Goal: Task Accomplishment & Management: Manage account settings

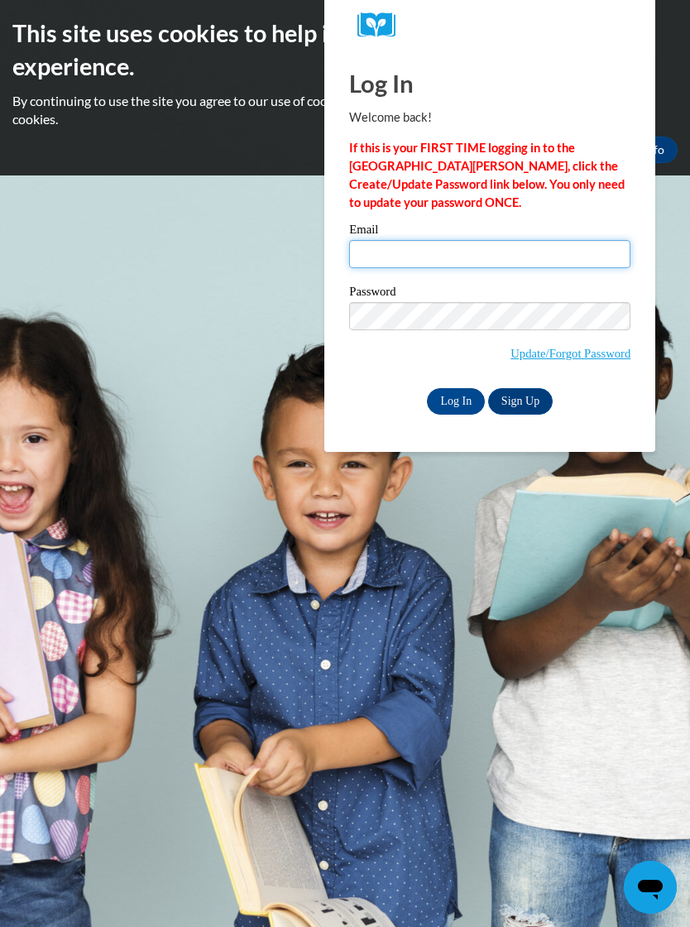
type input "miyaw9851@gmail.com"
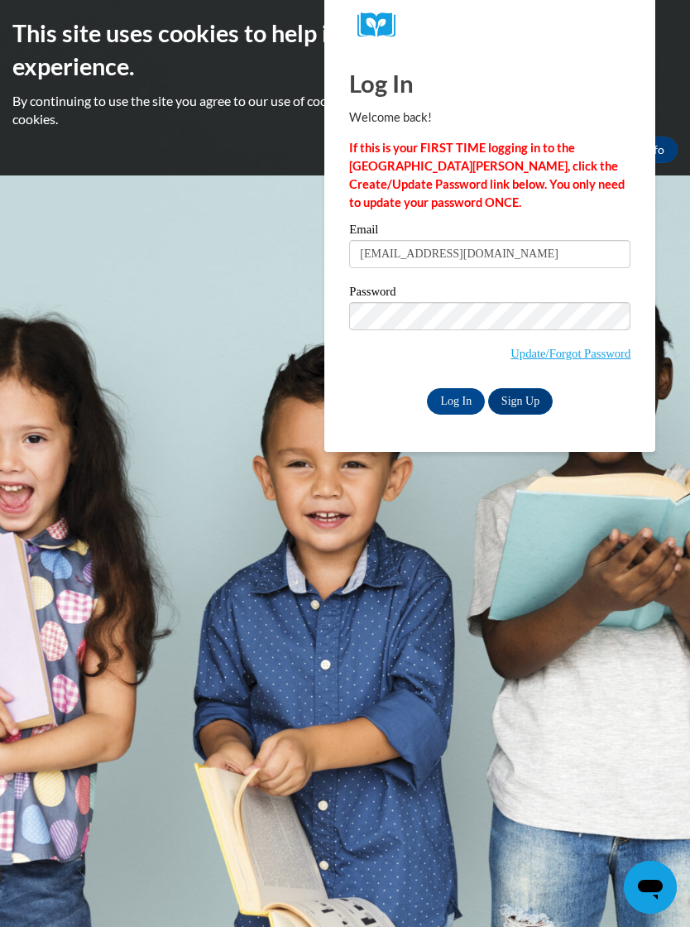
click at [456, 400] on input "Log In" at bounding box center [456, 401] width 58 height 26
click at [466, 400] on input "Log In" at bounding box center [456, 401] width 58 height 26
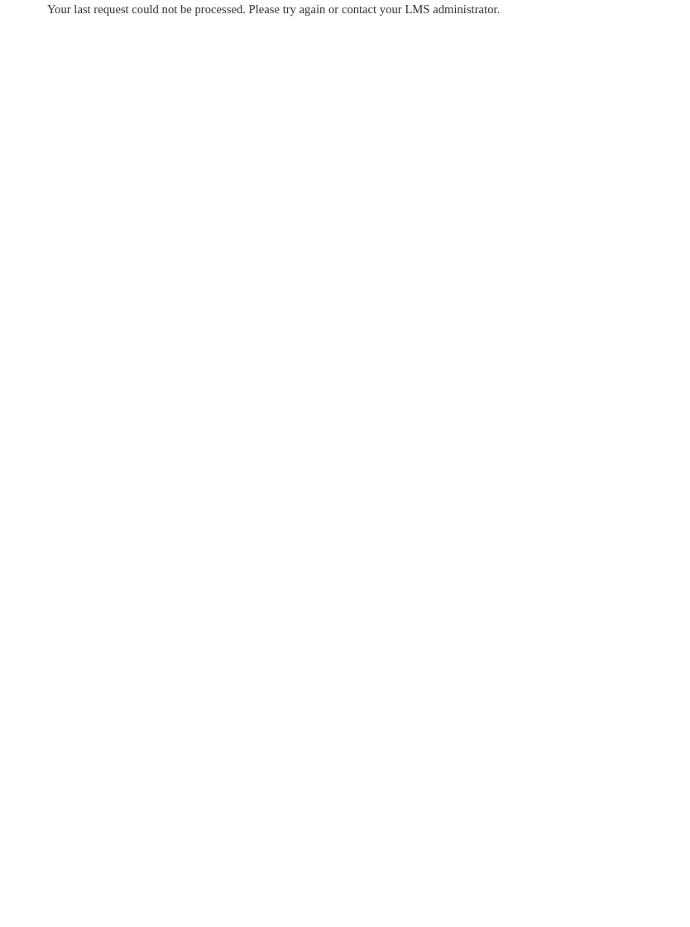
click at [664, 203] on body "Your last request could not be processed. Please try again or contact your LMS …" at bounding box center [345, 463] width 690 height 927
